Goal: Information Seeking & Learning: Get advice/opinions

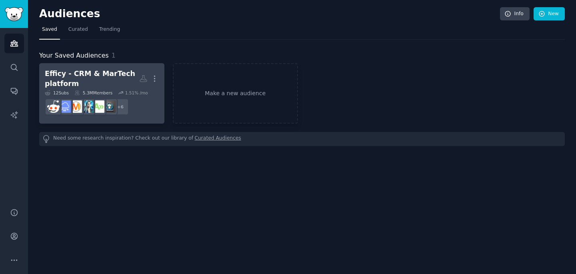
click at [91, 77] on div "Efficy - CRM & MarTech platform" at bounding box center [92, 79] width 94 height 20
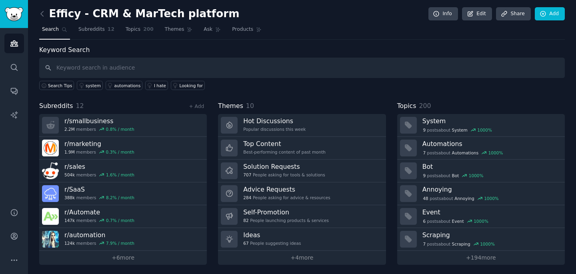
scroll to position [2, 0]
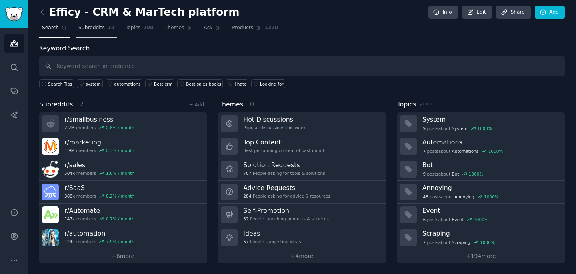
click at [96, 29] on span "Subreddits" at bounding box center [91, 27] width 26 height 7
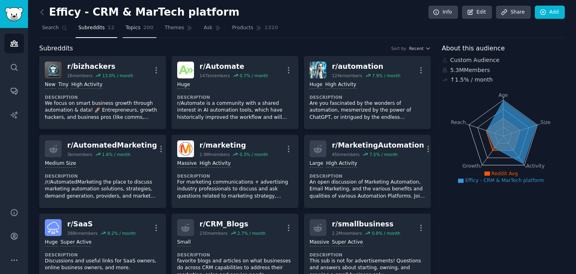
click at [137, 25] on span "Topics" at bounding box center [133, 27] width 15 height 7
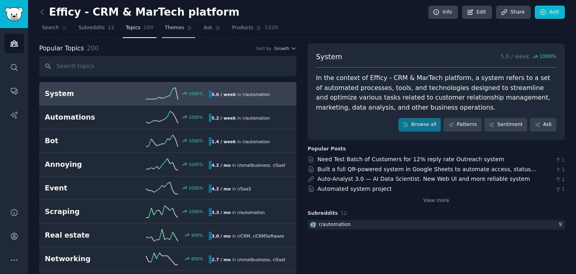
click at [179, 29] on span "Themes" at bounding box center [175, 27] width 20 height 7
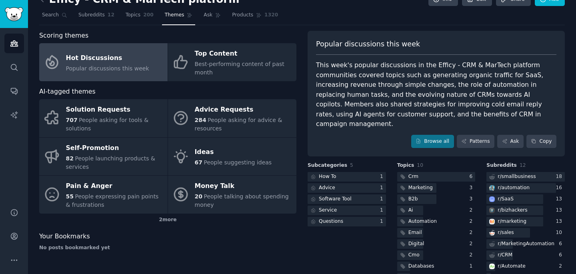
scroll to position [16, 0]
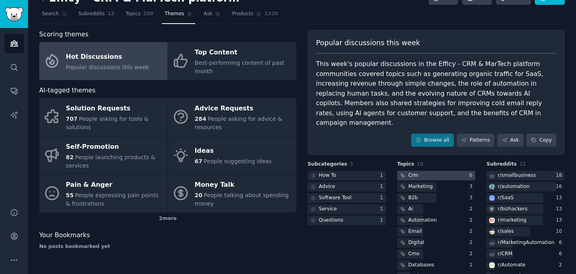
click at [411, 172] on div "Crm" at bounding box center [414, 175] width 10 height 7
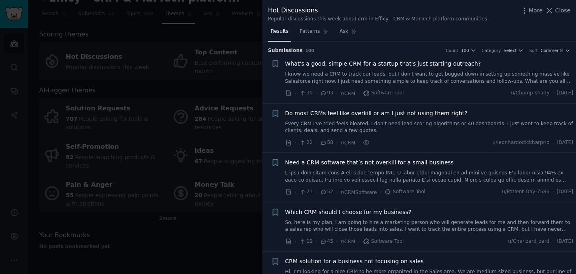
click at [393, 63] on span "What's a good, simple CRM for a startup that's just starting outreach?" at bounding box center [383, 64] width 196 height 8
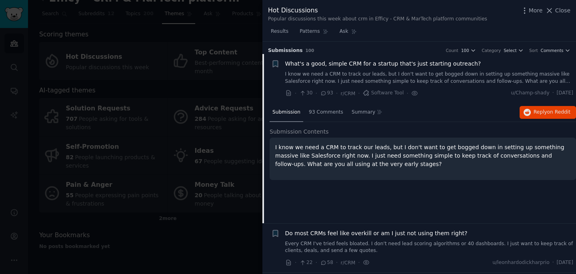
scroll to position [12, 0]
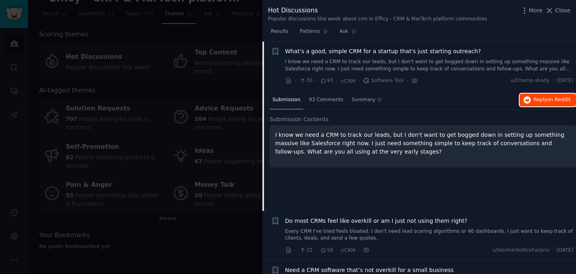
click at [549, 101] on span "on Reddit" at bounding box center [558, 100] width 23 height 6
click at [7, 21] on div at bounding box center [288, 137] width 576 height 274
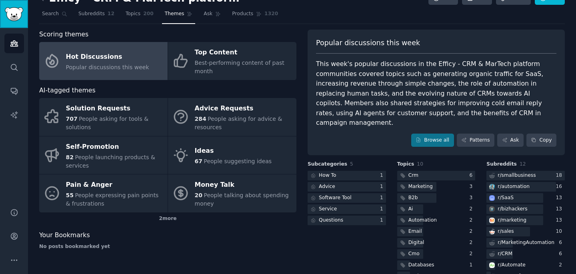
click at [8, 18] on img "Sidebar" at bounding box center [14, 14] width 18 height 14
